Goal: Task Accomplishment & Management: Use online tool/utility

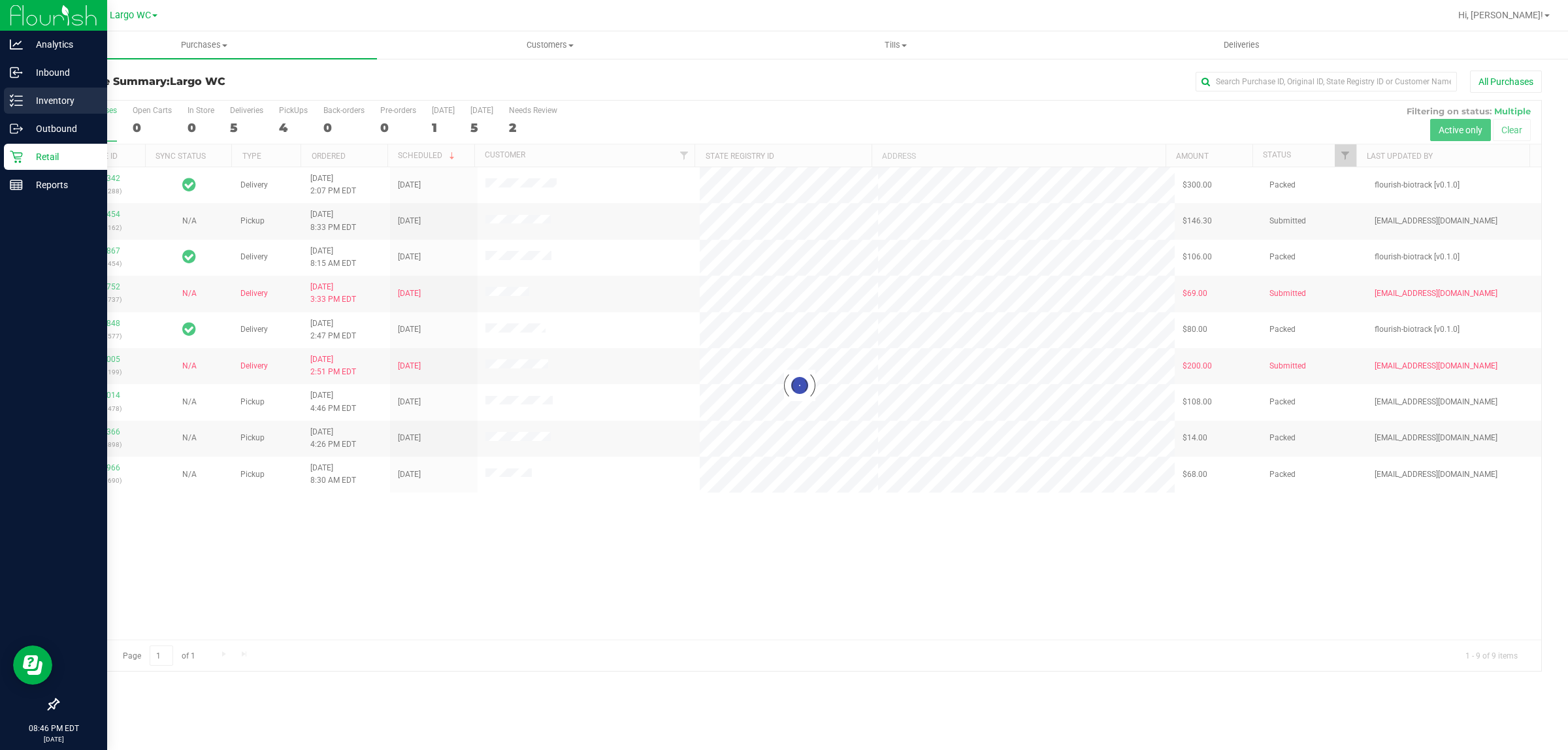
click at [11, 98] on icon at bounding box center [16, 101] width 13 height 13
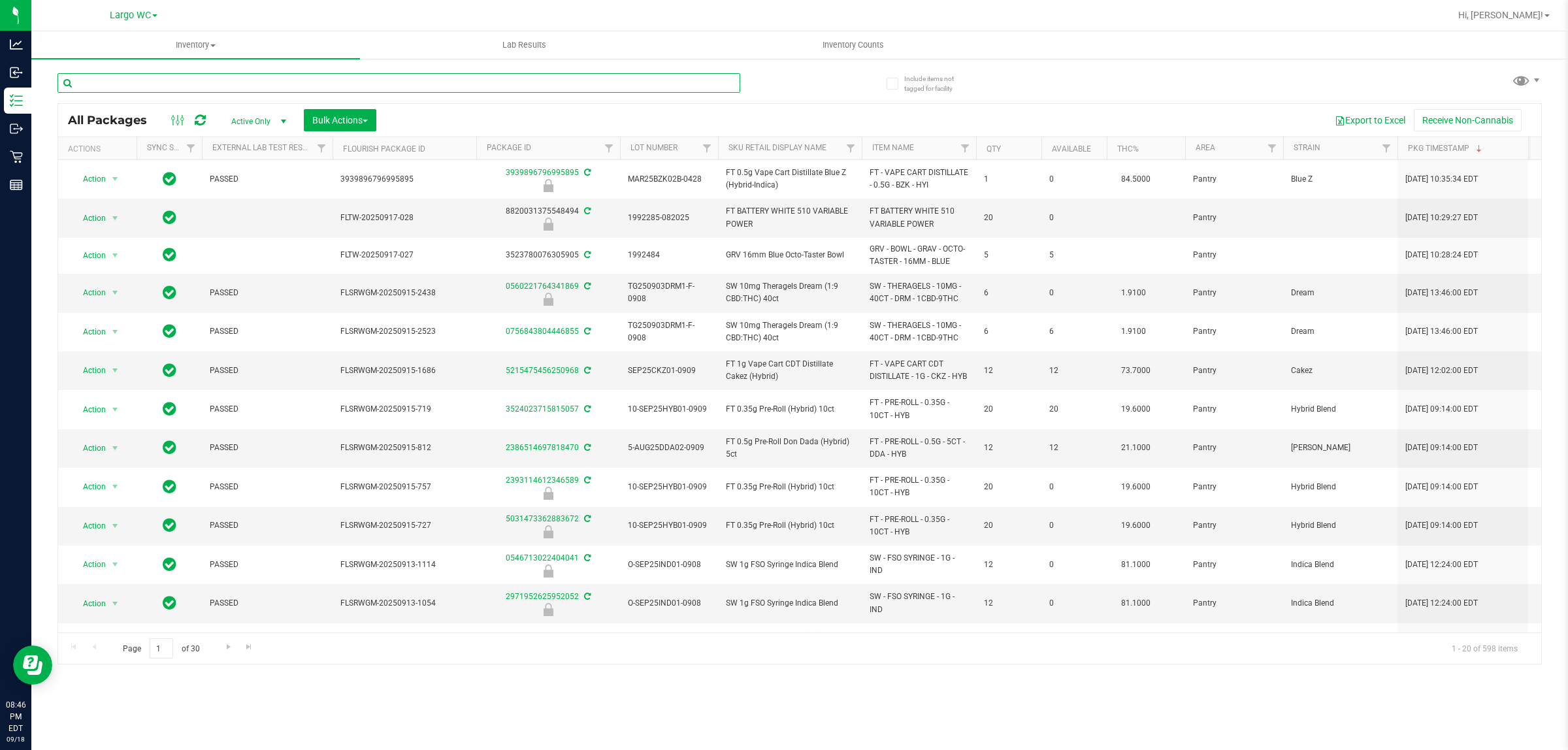
click at [196, 87] on input "text" at bounding box center [399, 83] width 683 height 20
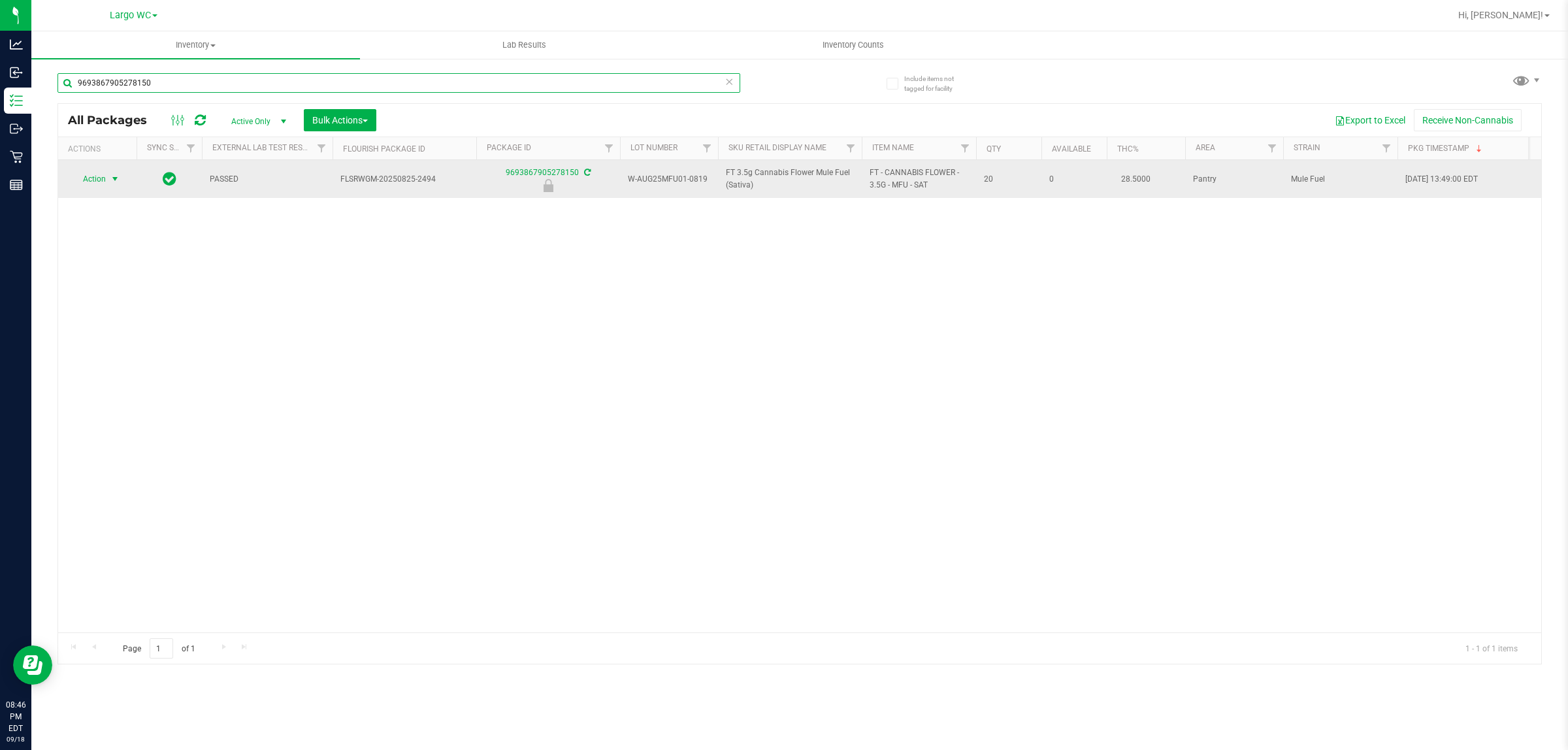
type input "9693867905278150"
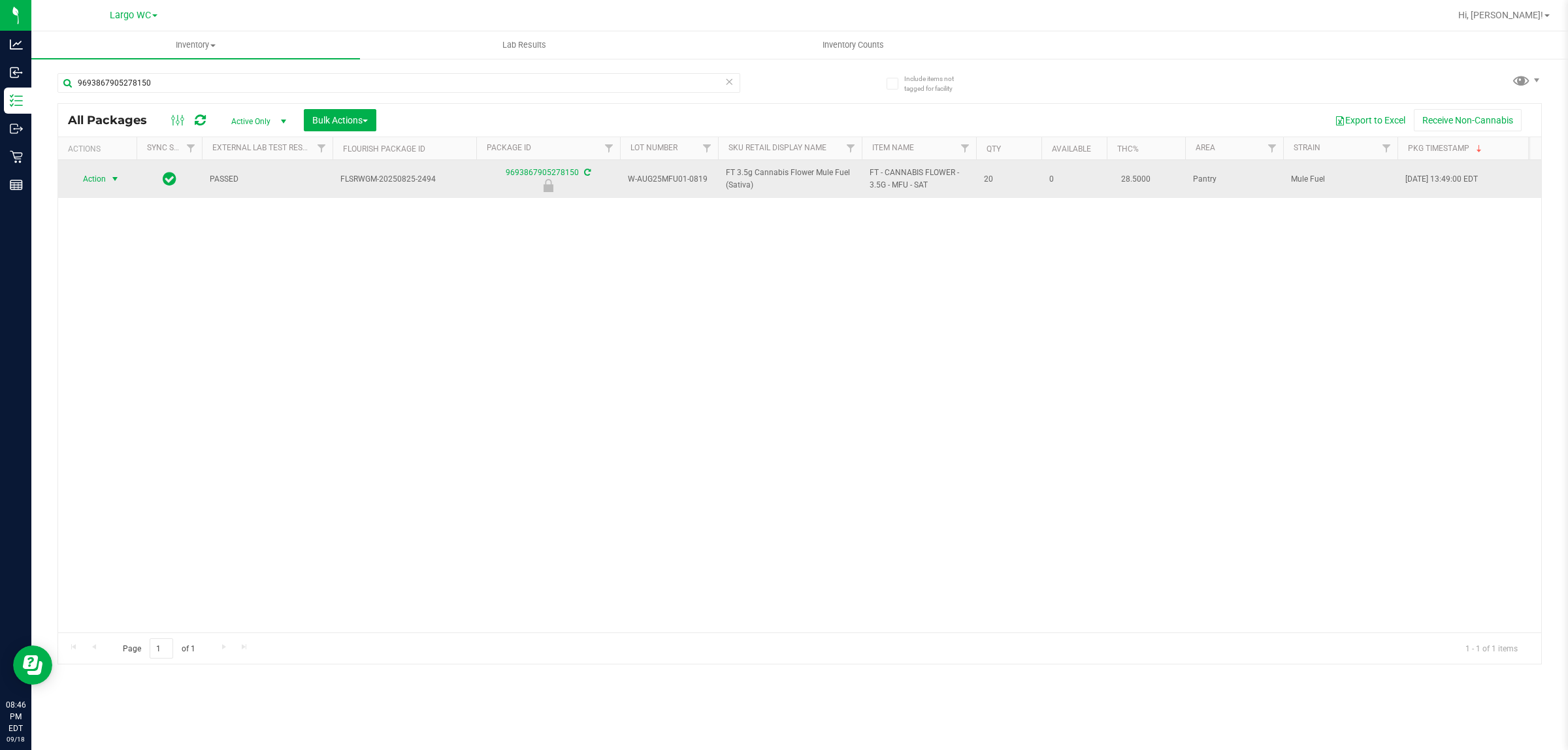
drag, startPoint x: 96, startPoint y: 177, endPoint x: 105, endPoint y: 179, distance: 9.2
click at [96, 177] on span "Action" at bounding box center [89, 179] width 35 height 18
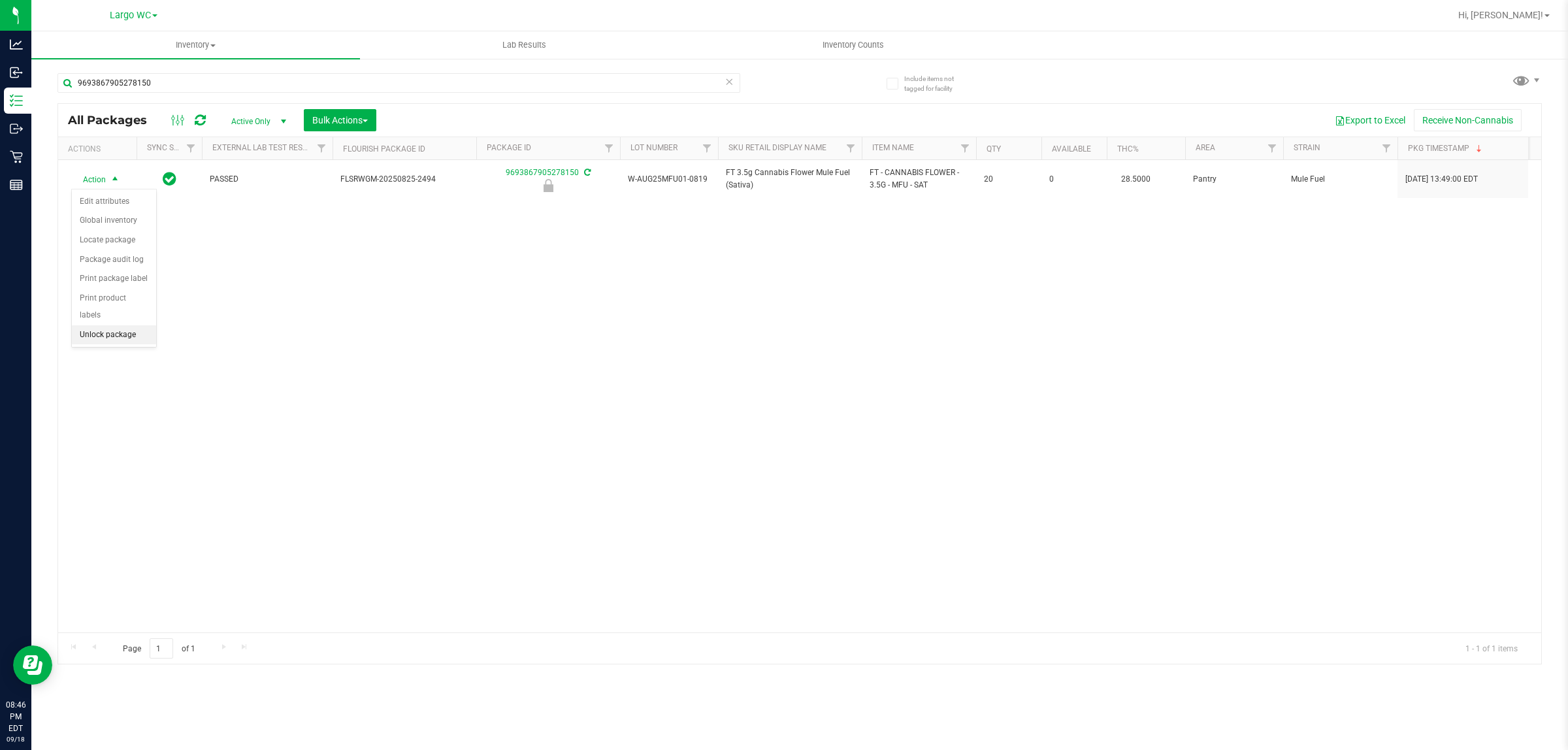
click at [108, 325] on li "Unlock package" at bounding box center [114, 335] width 84 height 20
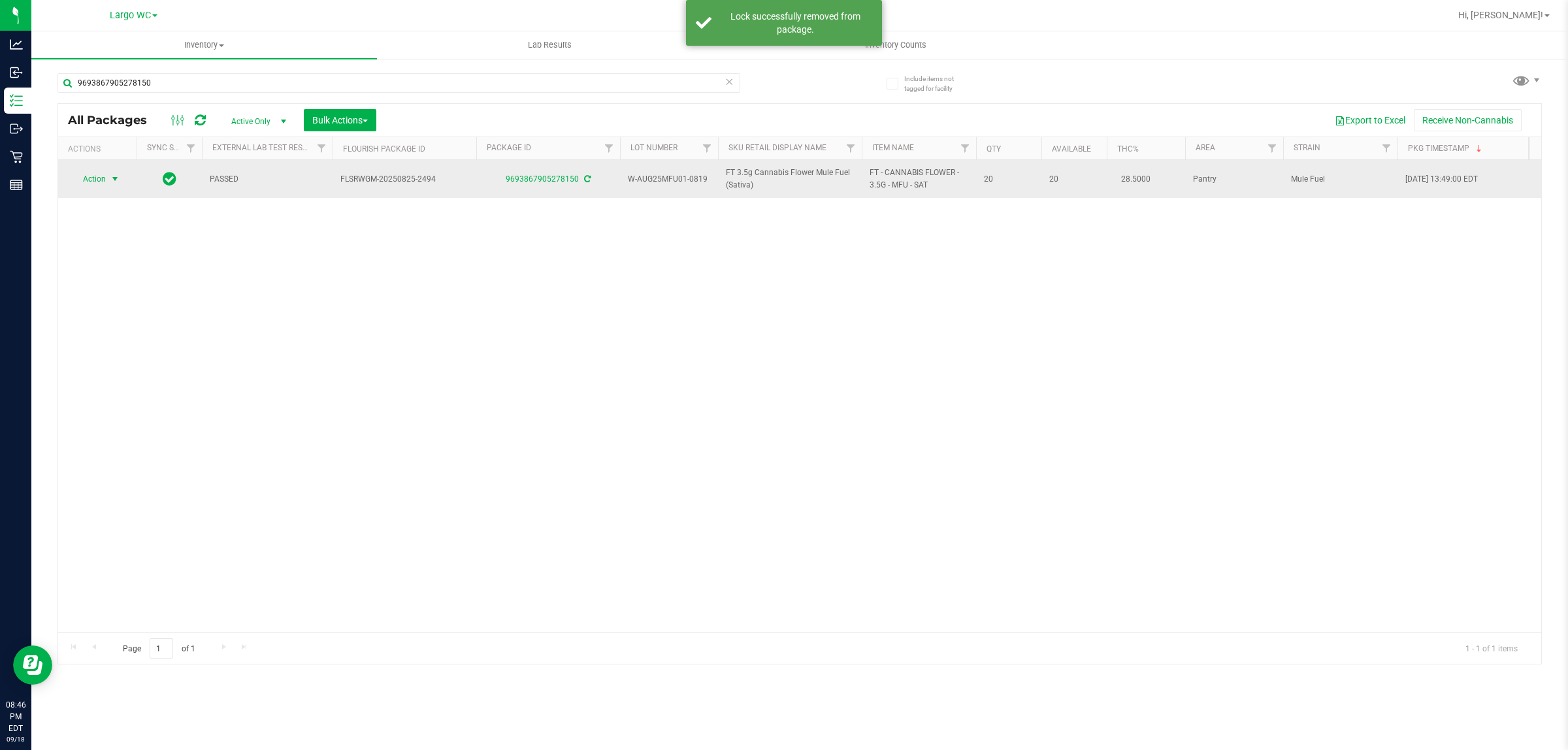
click at [105, 177] on span "Action" at bounding box center [89, 179] width 35 height 18
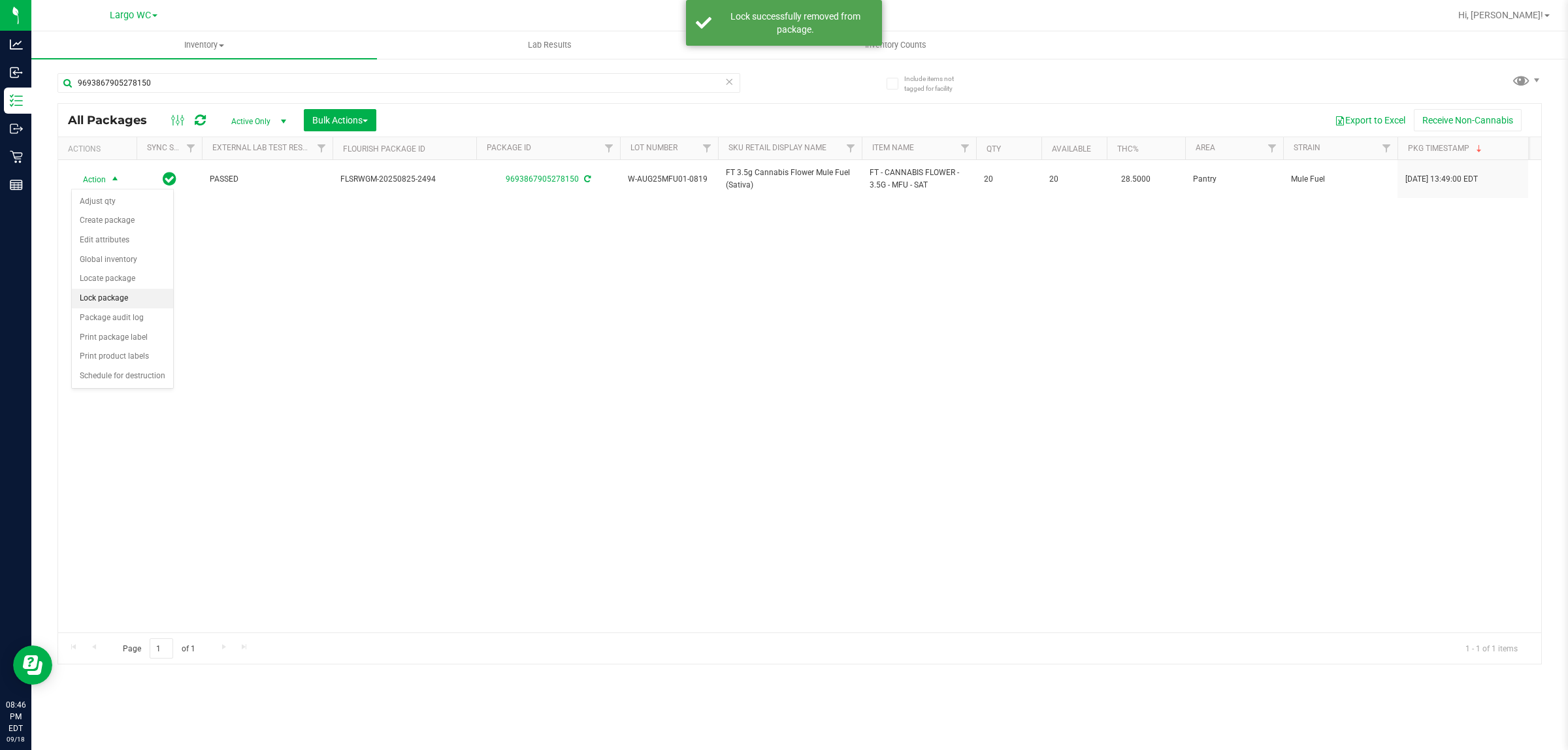
click at [141, 297] on li "Lock package" at bounding box center [122, 298] width 101 height 20
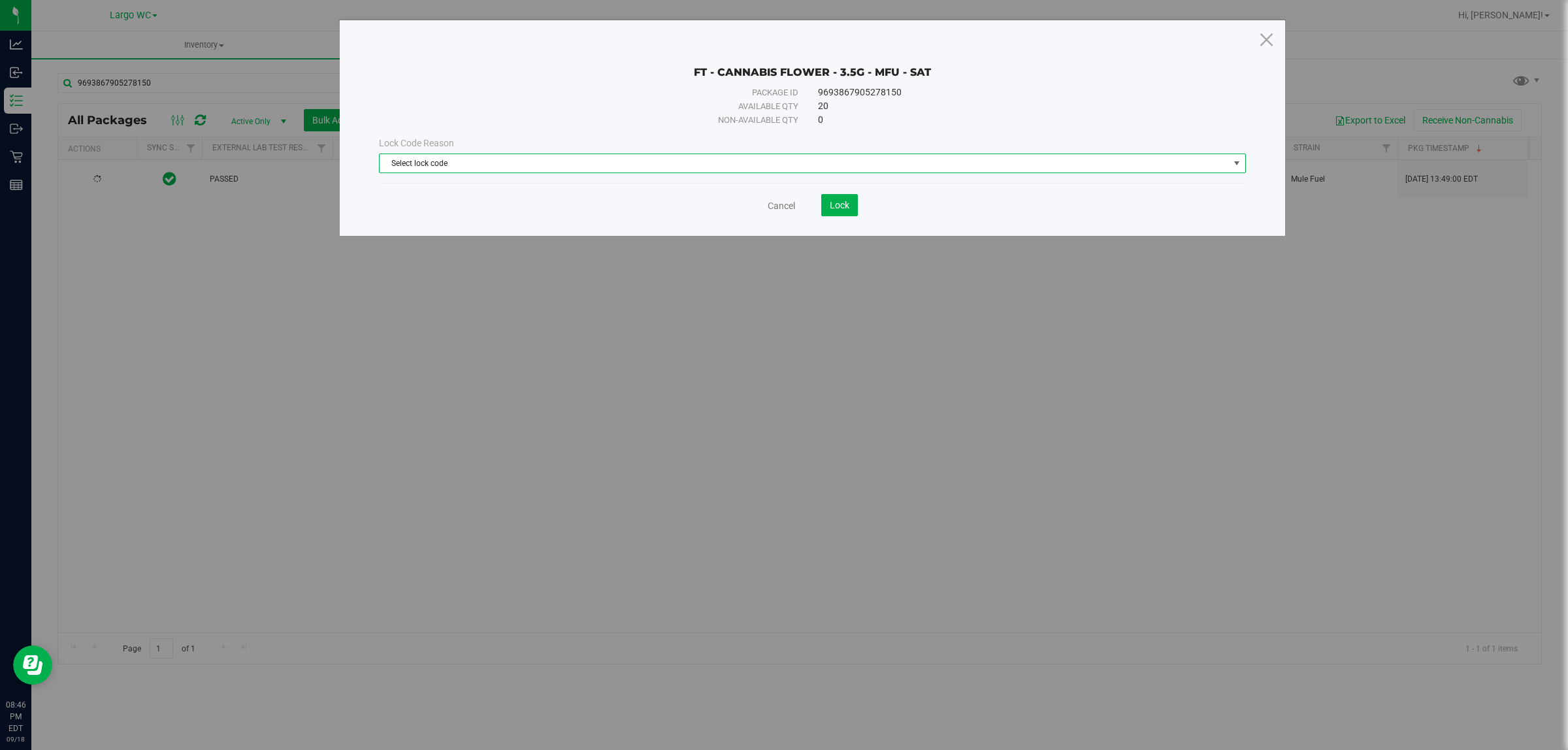
click at [588, 173] on span "Select lock code" at bounding box center [812, 163] width 867 height 20
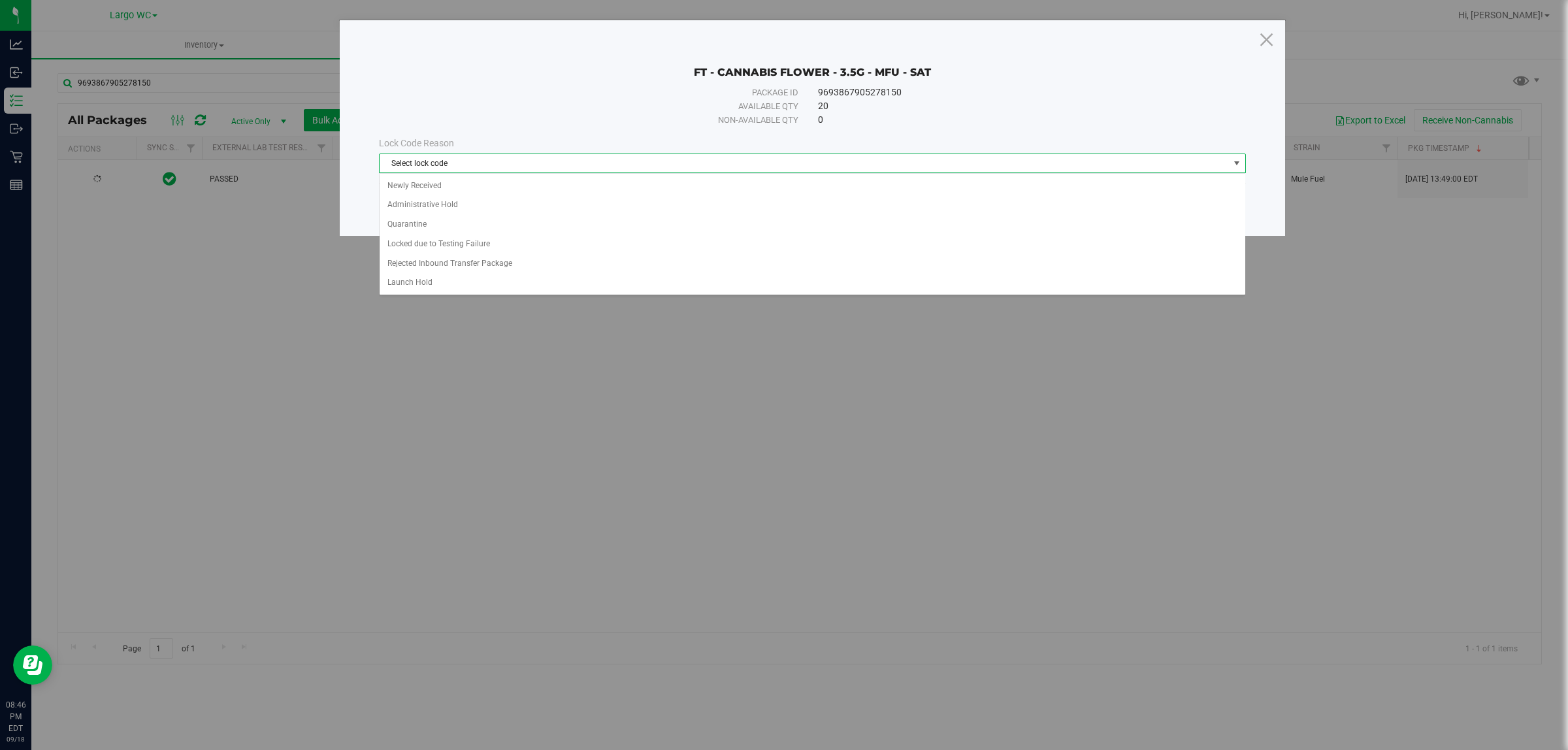
click at [593, 167] on span "Select lock code" at bounding box center [804, 163] width 849 height 18
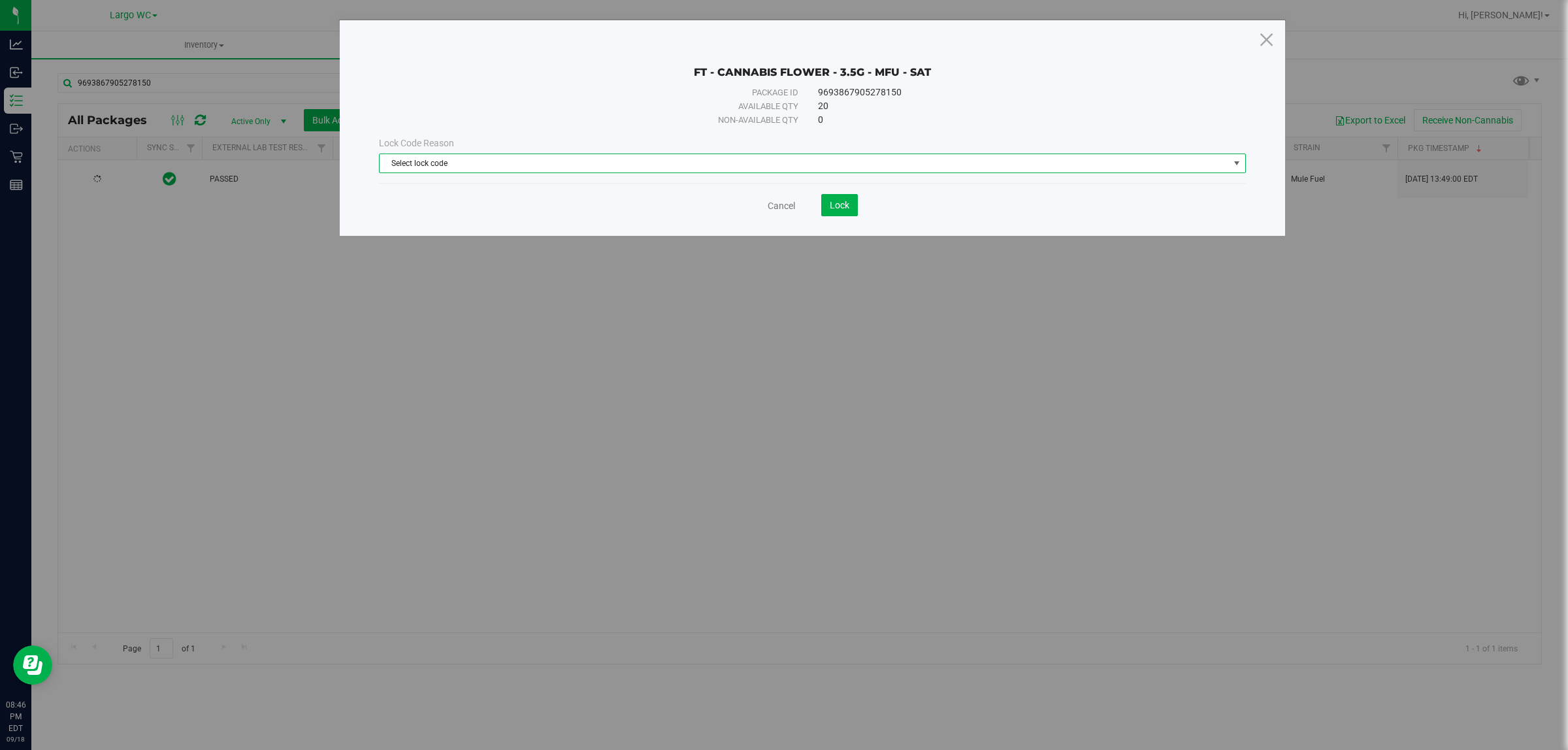
click at [597, 167] on span "Select lock code" at bounding box center [804, 163] width 849 height 18
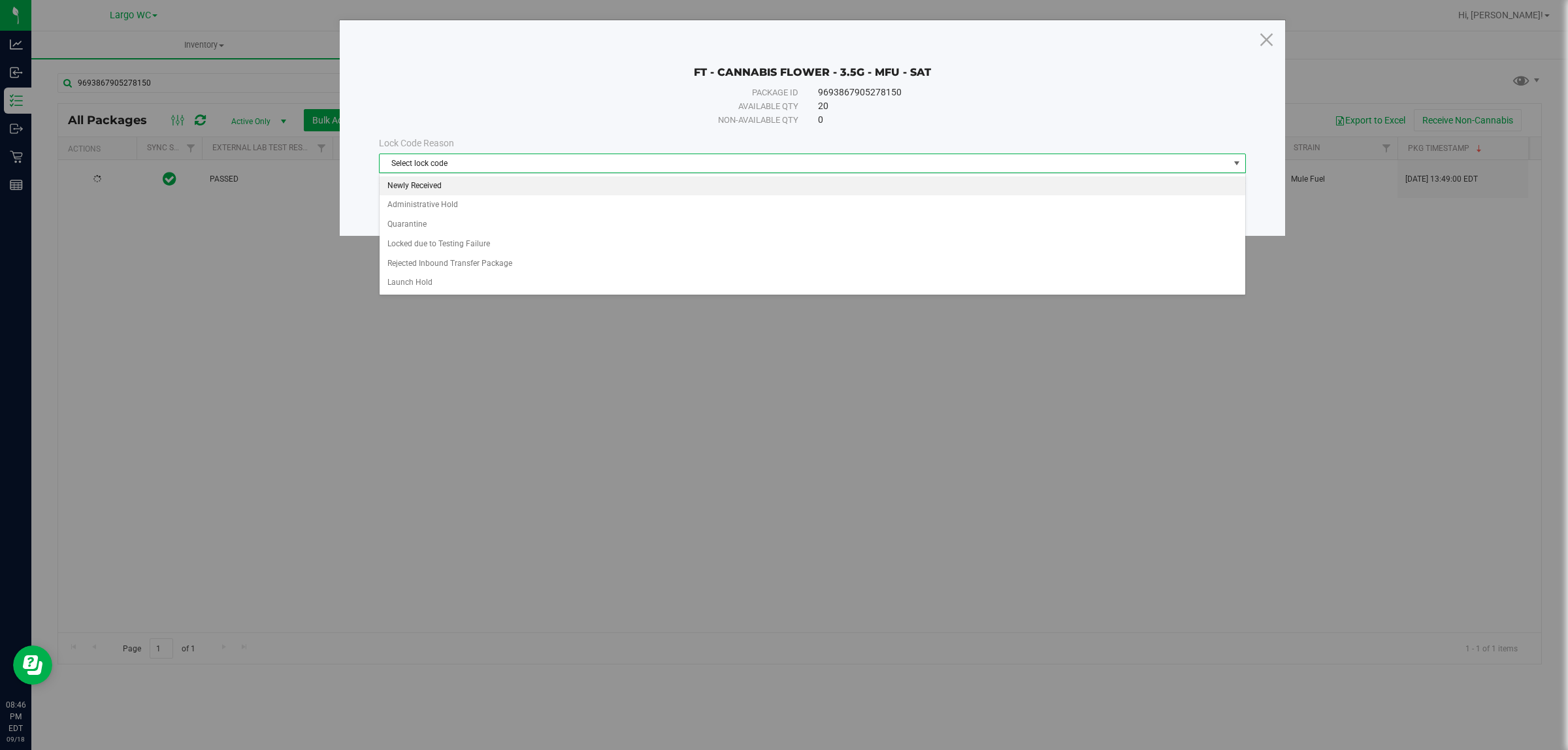
click at [533, 189] on li "Newly Received" at bounding box center [811, 186] width 865 height 20
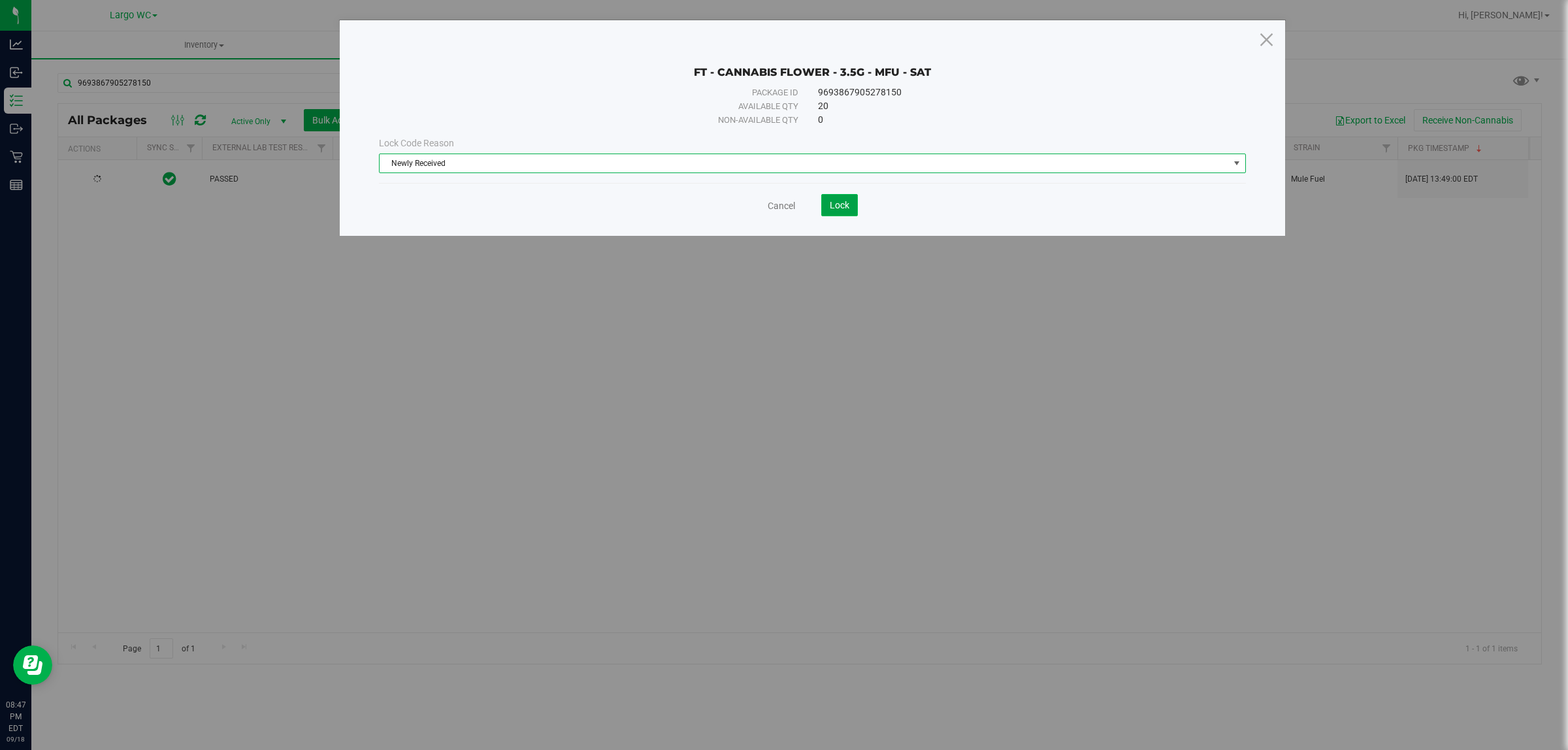
click at [846, 203] on span "Lock" at bounding box center [840, 205] width 20 height 11
